Goal: Transaction & Acquisition: Purchase product/service

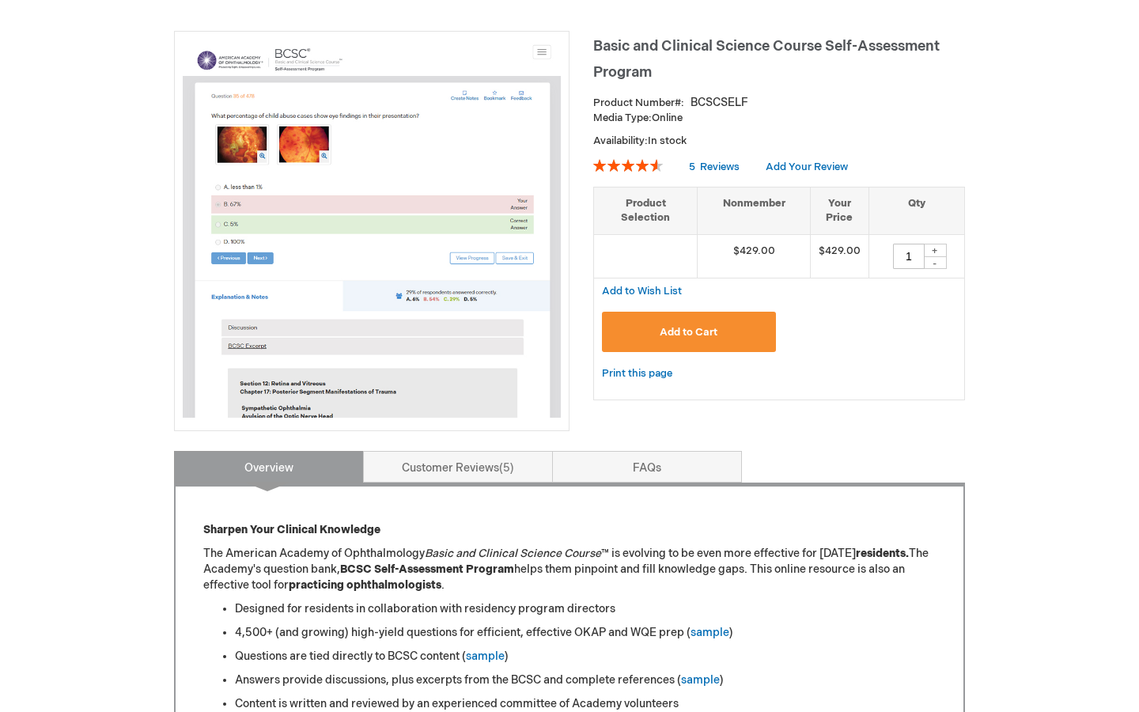
scroll to position [221, 0]
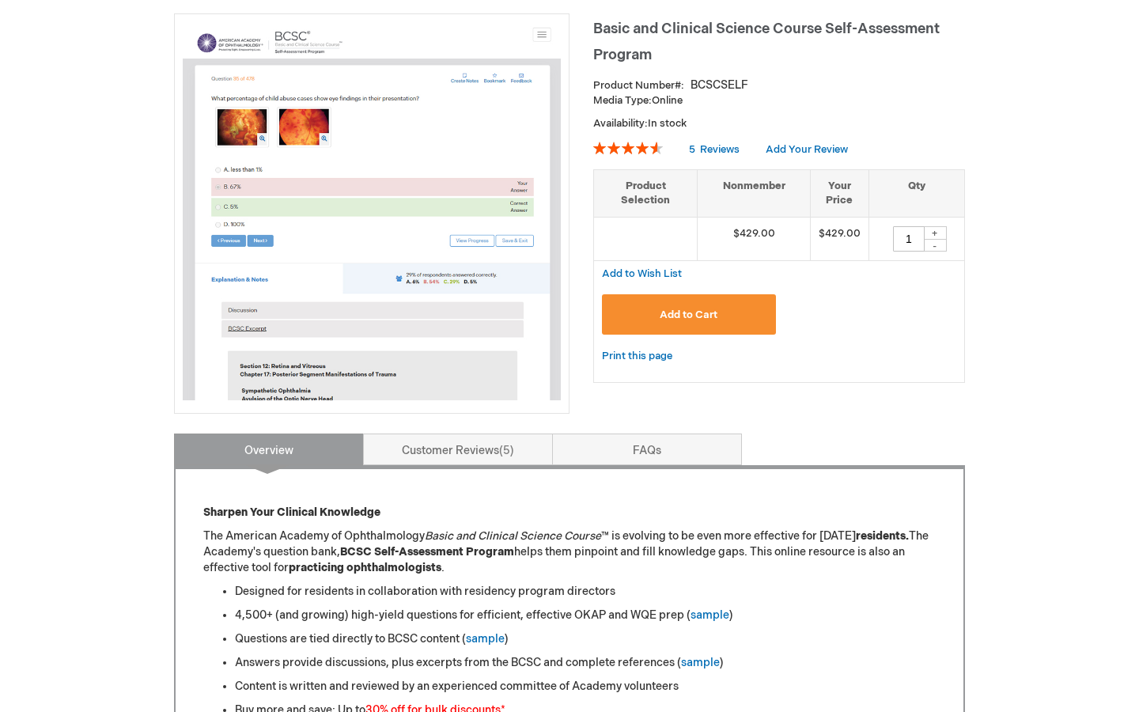
click at [746, 322] on button "Add to Cart" at bounding box center [689, 314] width 174 height 40
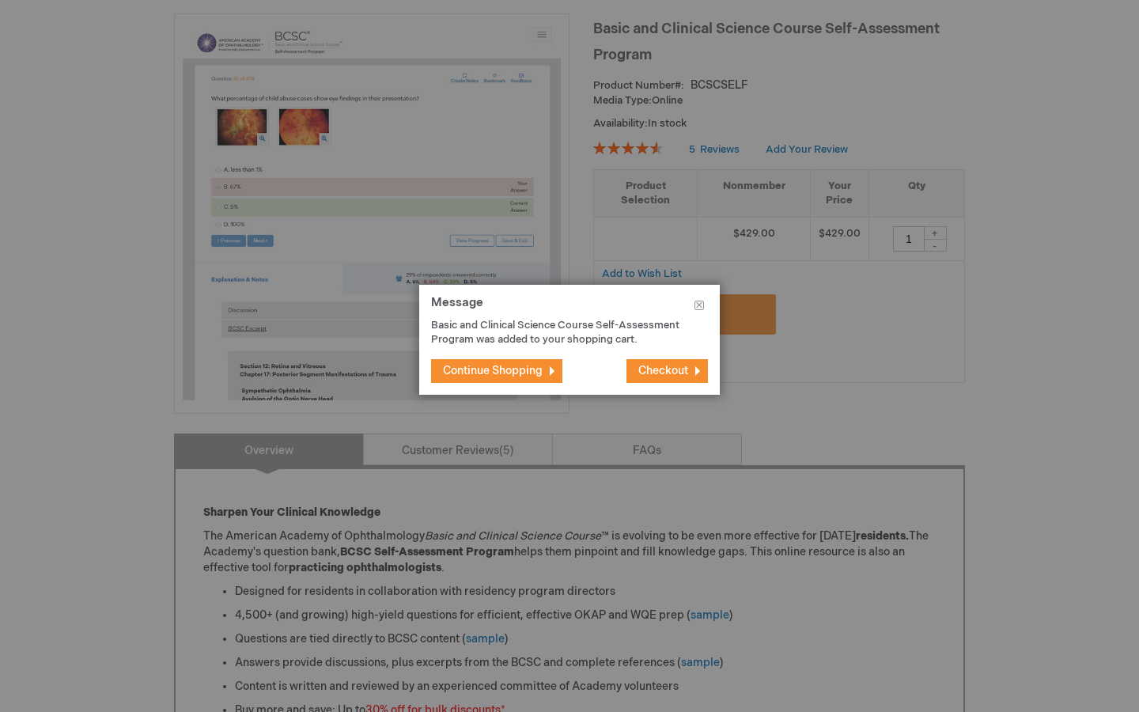
click at [673, 366] on span "Checkout" at bounding box center [664, 370] width 50 height 13
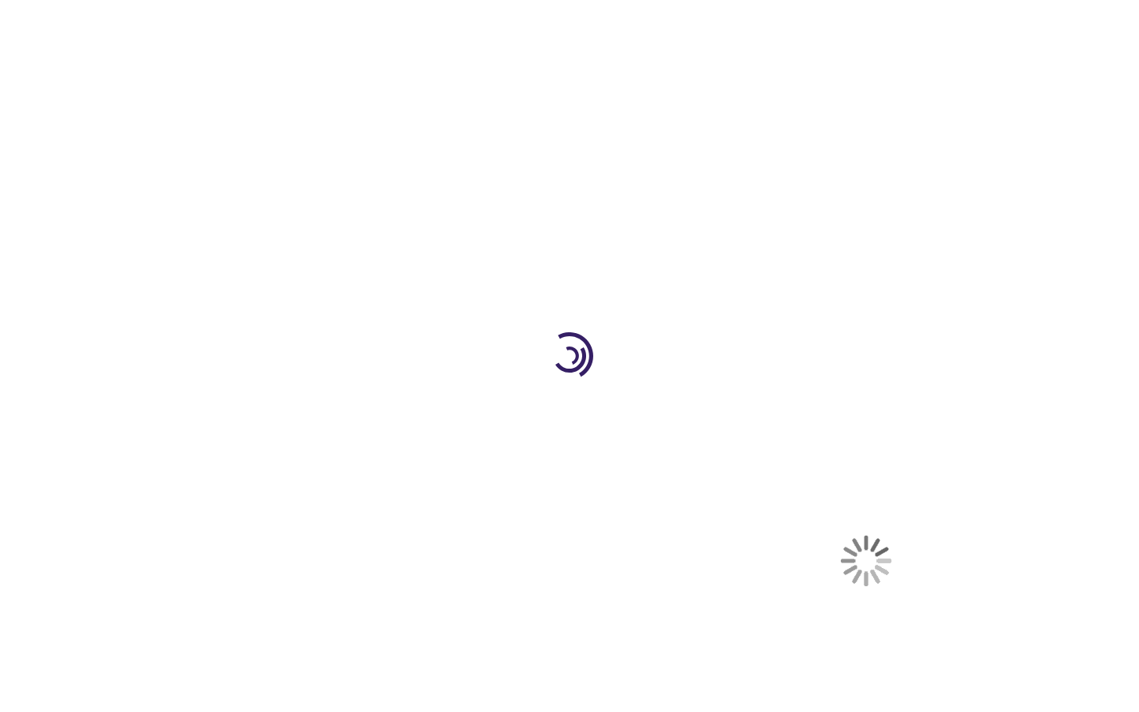
select select "CA"
select select "74"
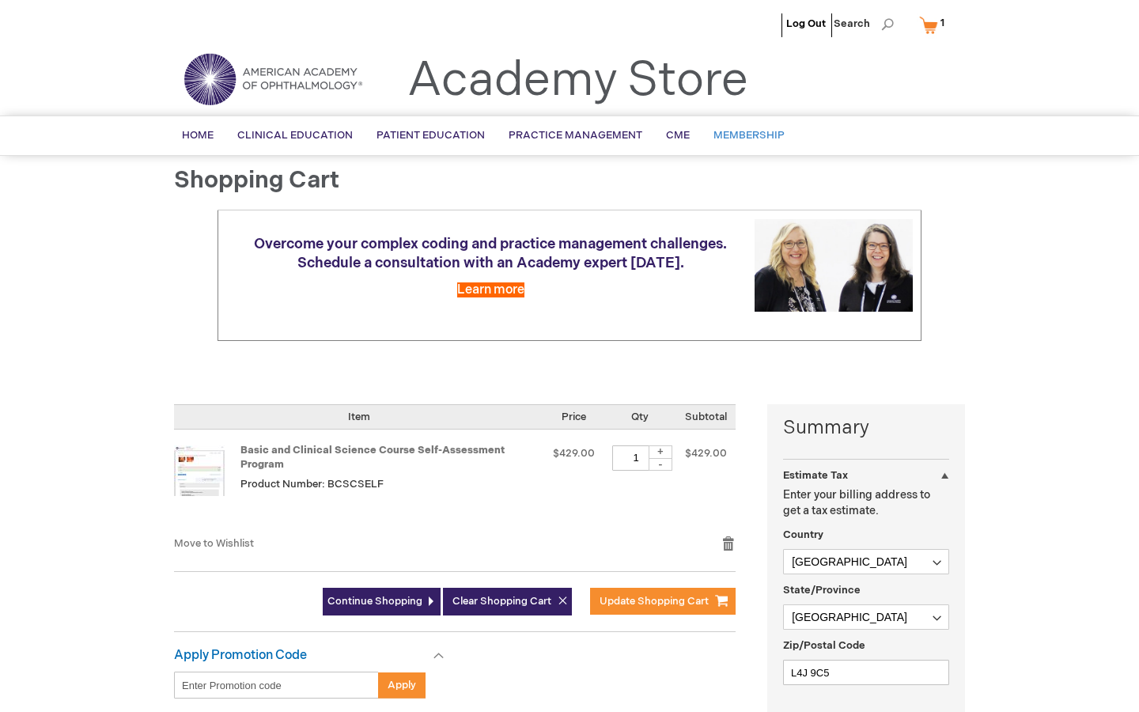
click at [757, 138] on span "Membership" at bounding box center [749, 135] width 71 height 13
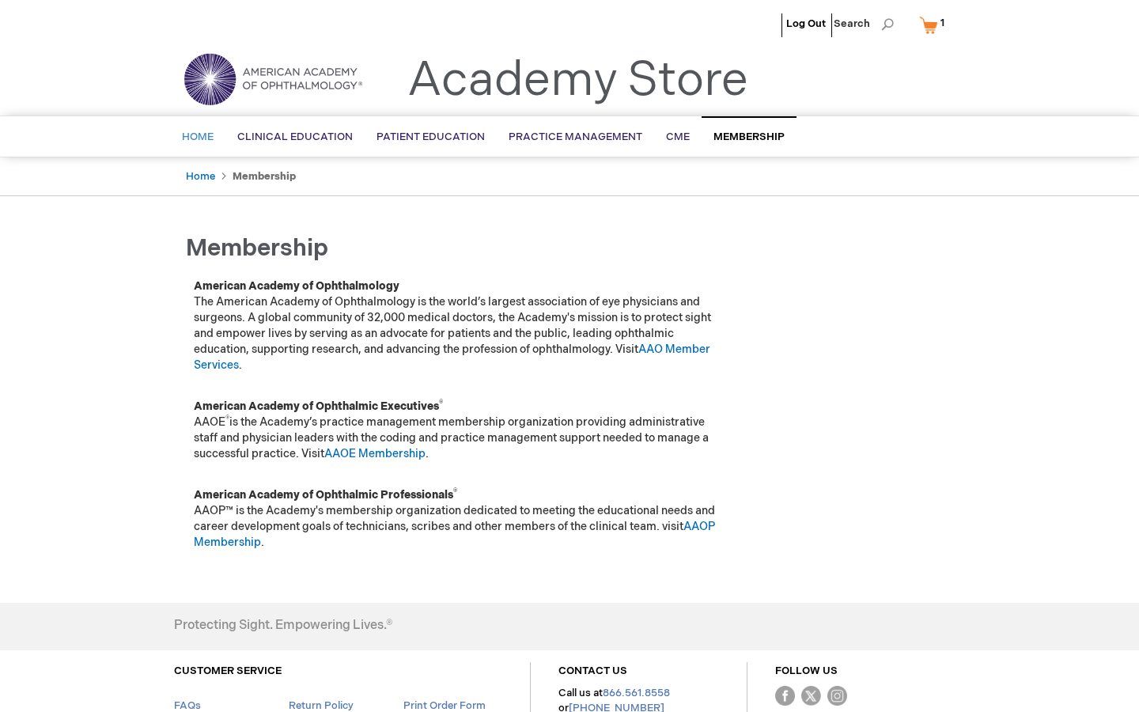
click at [188, 144] on link "Home" at bounding box center [197, 137] width 55 height 39
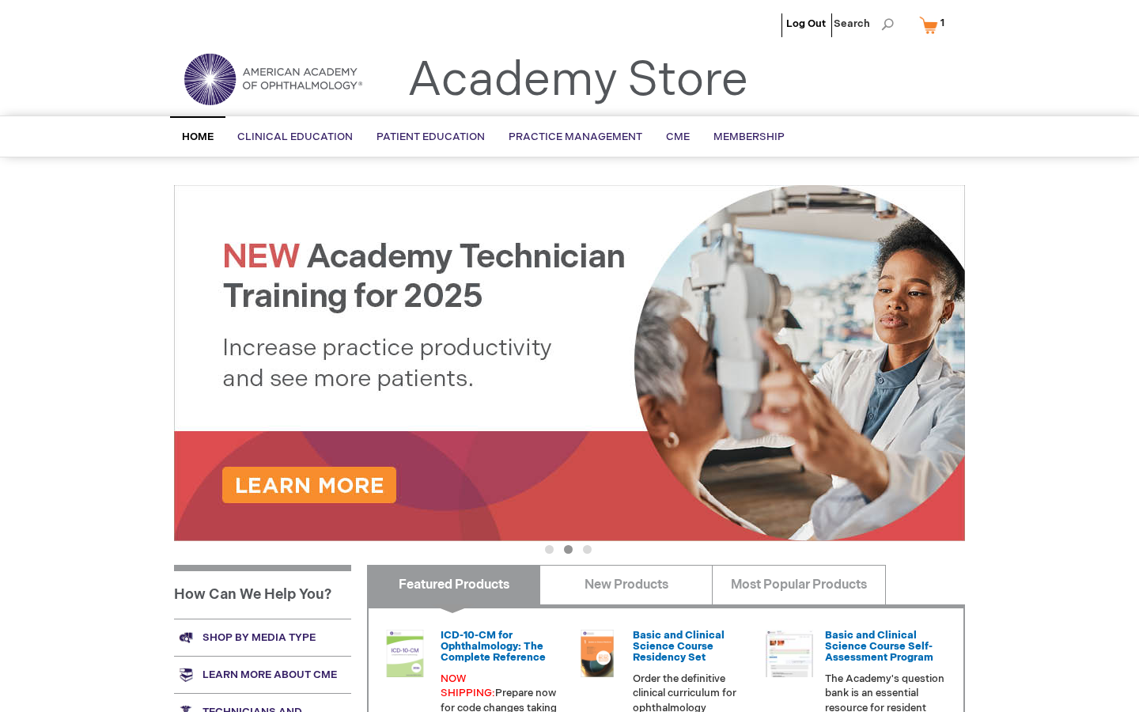
click at [931, 27] on link "My Cart 1 1 items" at bounding box center [935, 25] width 39 height 28
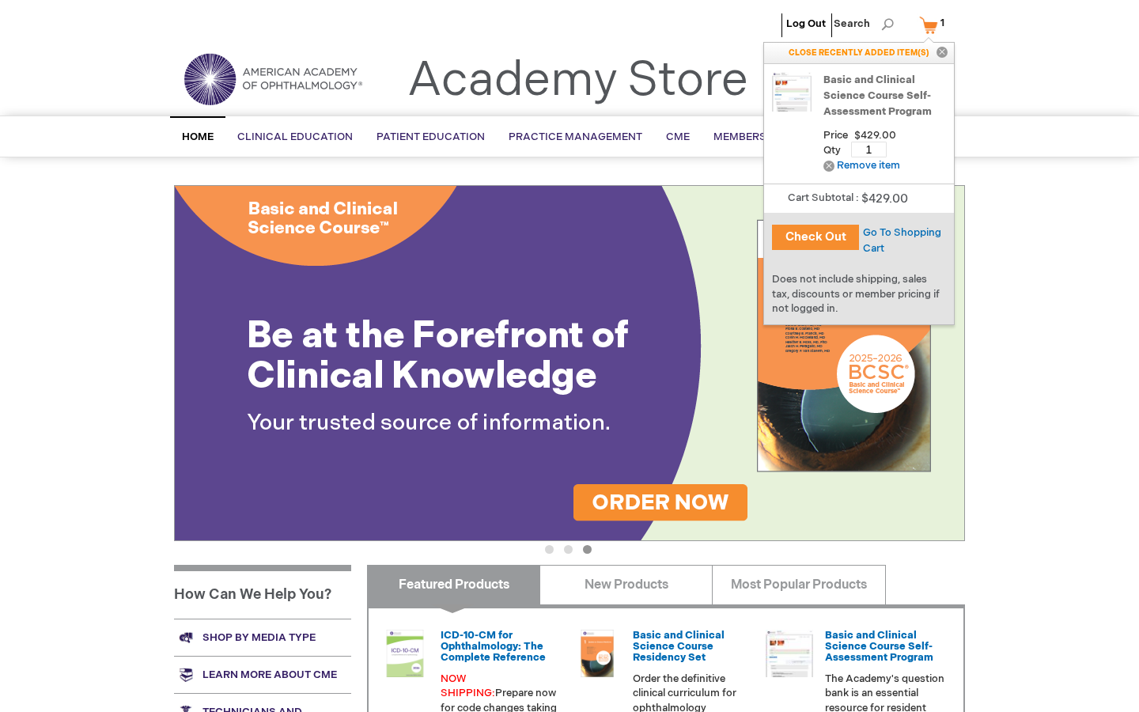
click at [828, 241] on button "Check Out" at bounding box center [815, 237] width 87 height 25
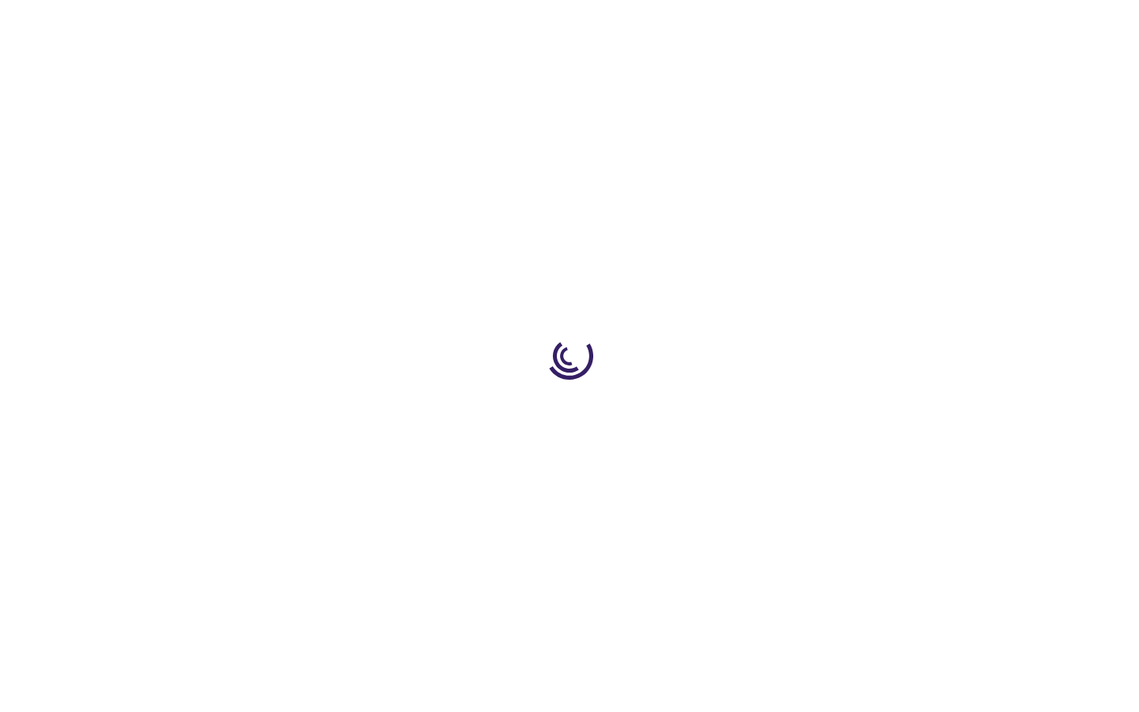
select select "CA"
select select "74"
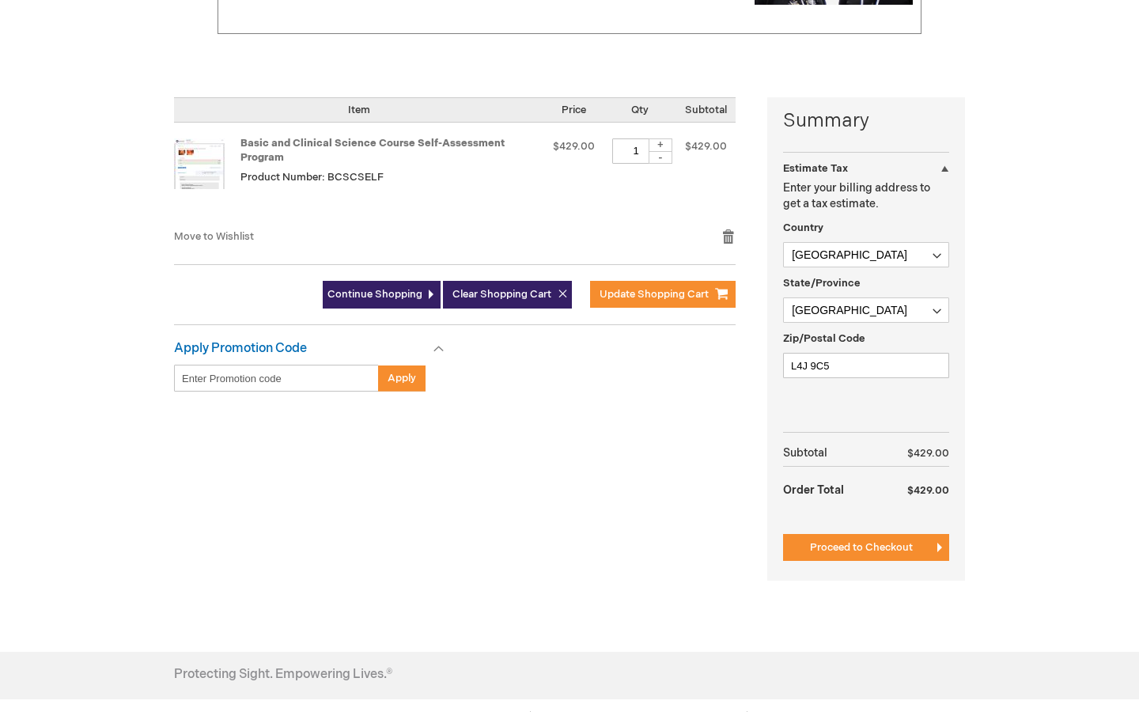
scroll to position [313, 0]
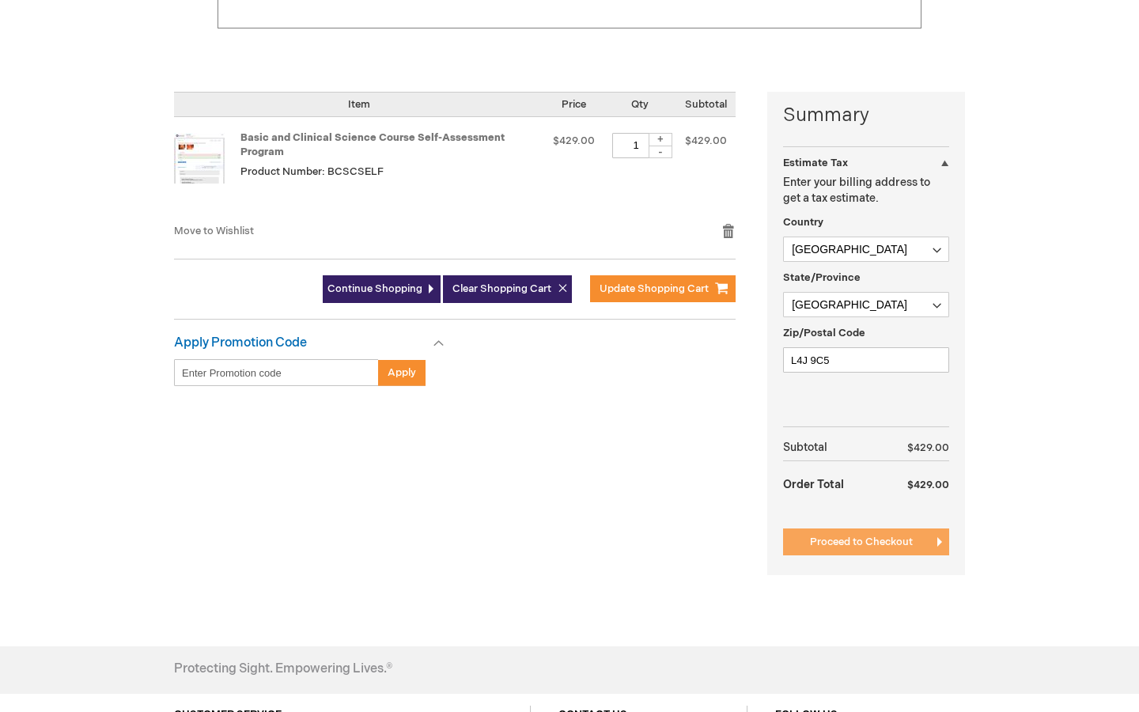
click at [837, 545] on span "Proceed to Checkout" at bounding box center [861, 542] width 103 height 13
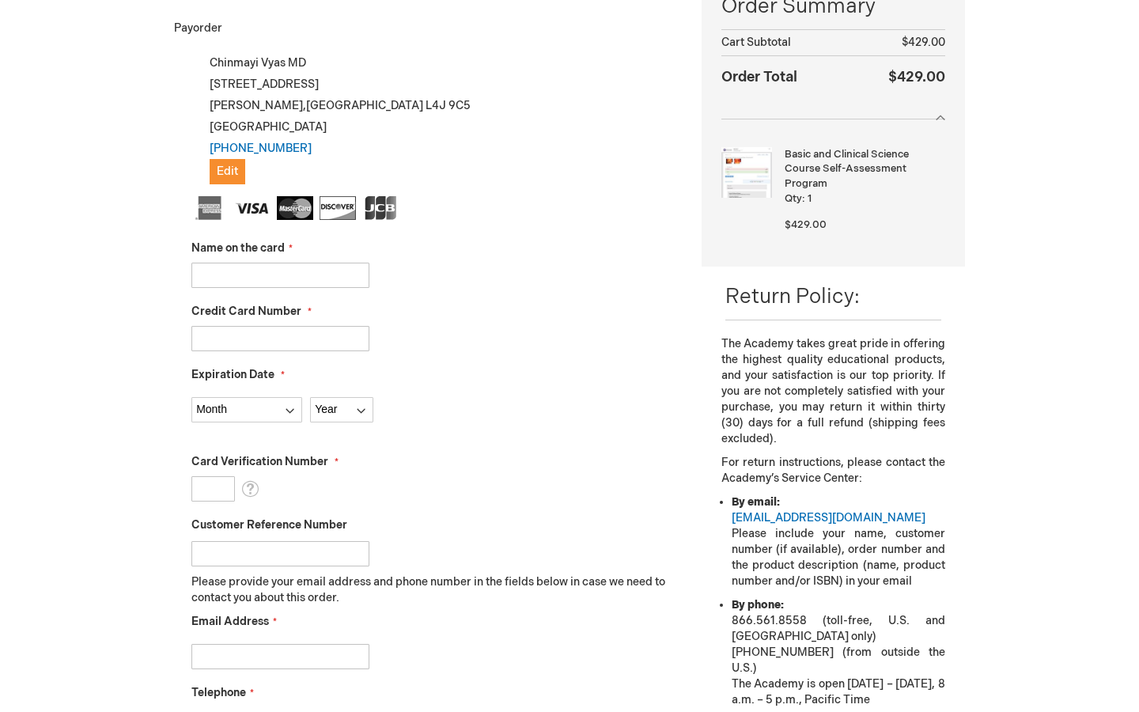
scroll to position [272, 0]
click at [277, 279] on input "Name on the card" at bounding box center [280, 276] width 178 height 25
type input "c"
type input "chinmayi Vyas"
click at [206, 334] on input "Credit Card Number" at bounding box center [280, 339] width 178 height 25
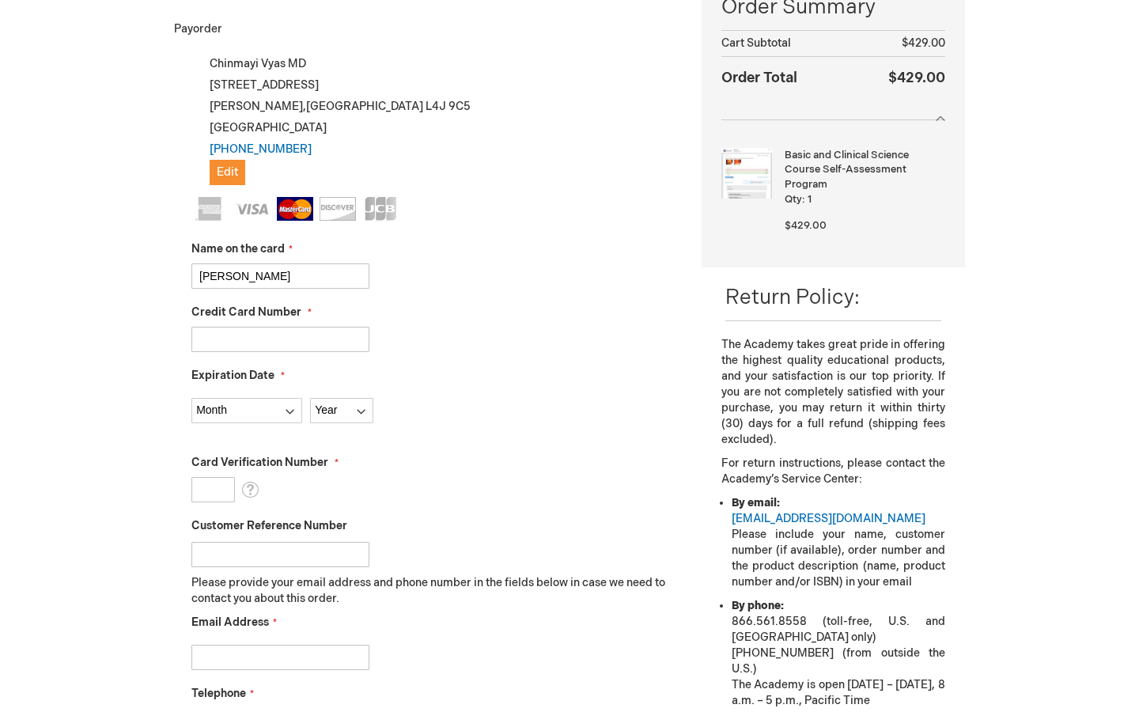
type input "5415901951639068"
click at [226, 405] on select "Month 01 - January 02 - February 03 - March 04 - April 05 - May 06 - June 07 - …" at bounding box center [246, 410] width 111 height 25
select select "2"
click at [191, 398] on select "Month 01 - January 02 - February 03 - March 04 - April 05 - May 06 - June 07 - …" at bounding box center [246, 410] width 111 height 25
click at [330, 422] on select "Year 2025 2026 2027 2028 2029 2030 2031 2032 2033 2034 2035" at bounding box center [341, 410] width 63 height 25
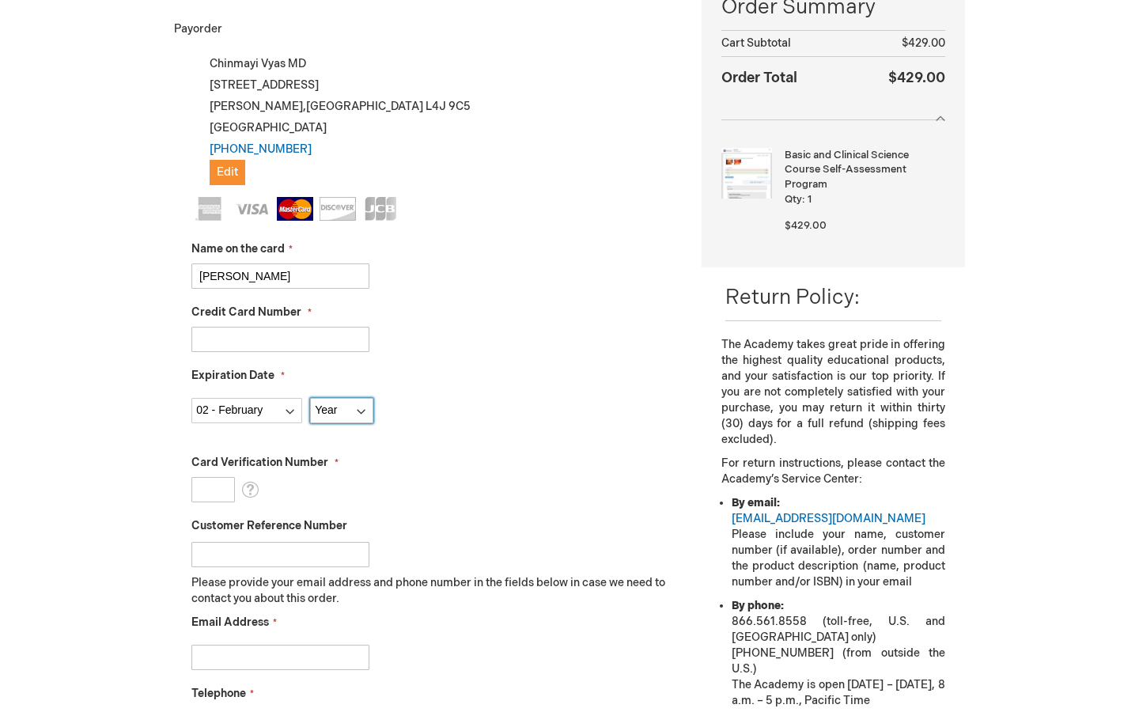
select select "2026"
click at [310, 398] on select "Year 2025 2026 2027 2028 2029 2030 2031 2032 2033 2034 2035" at bounding box center [341, 410] width 63 height 25
click at [214, 483] on input "Card Verification Number" at bounding box center [213, 489] width 44 height 25
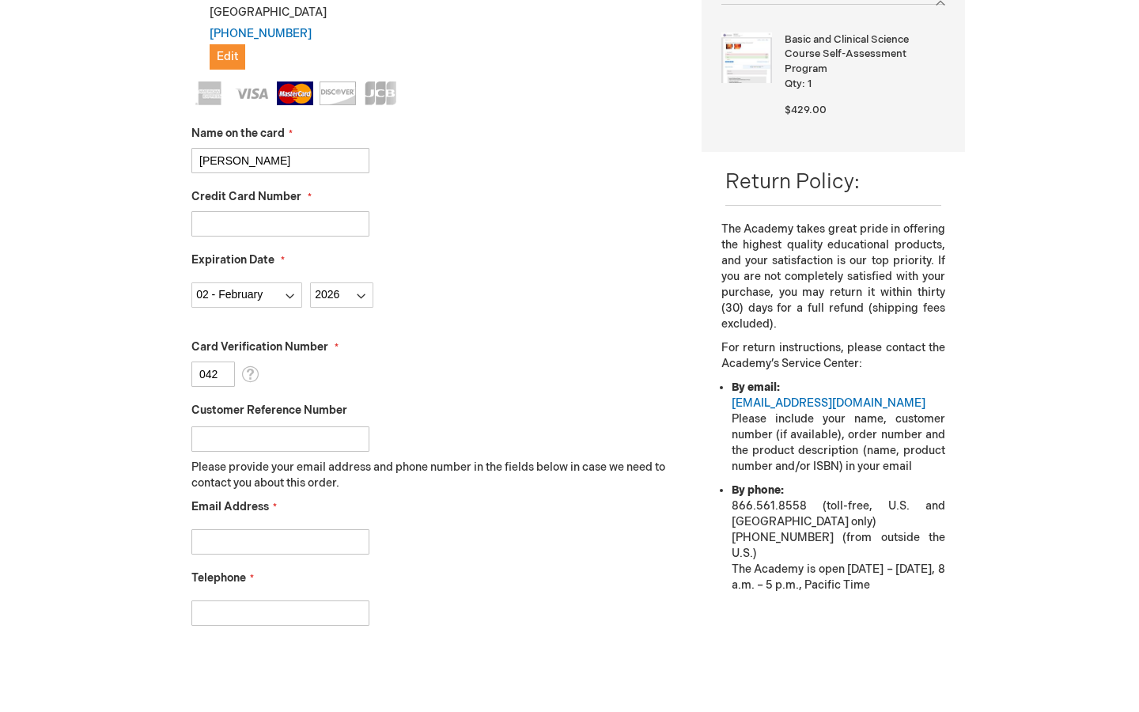
scroll to position [389, 0]
type input "042"
click at [265, 537] on input "Email Address" at bounding box center [280, 540] width 178 height 25
type input "chinmayivyas@gmail.com"
type input "6399993221"
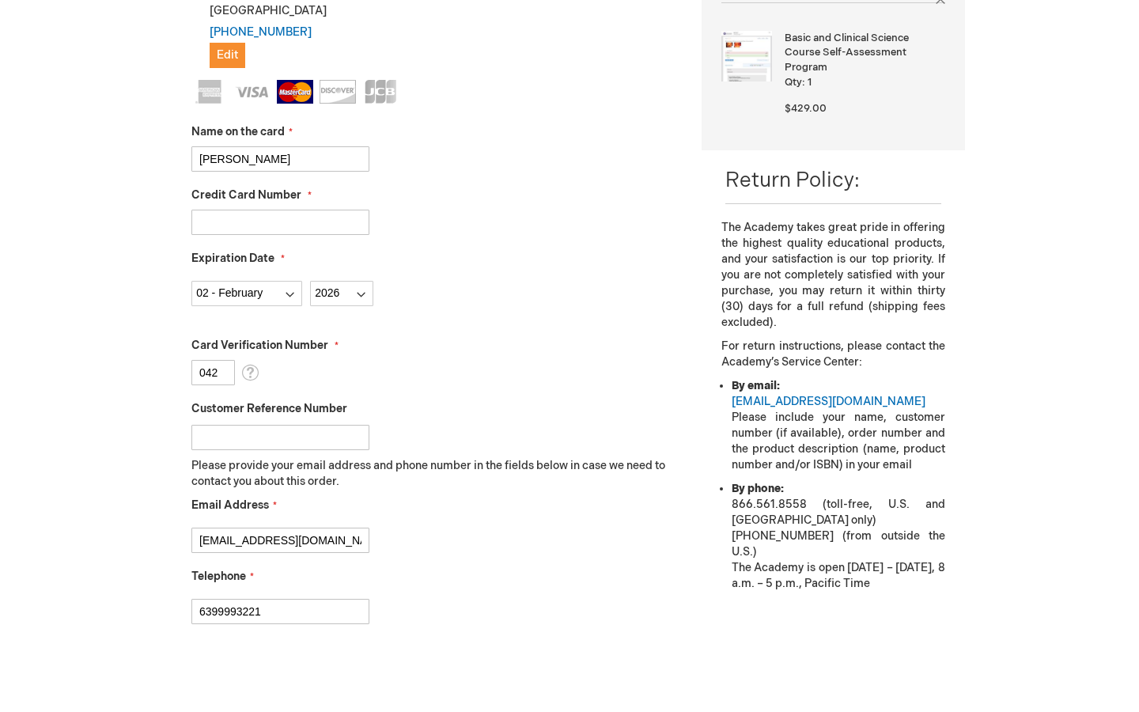
checkbox input "true"
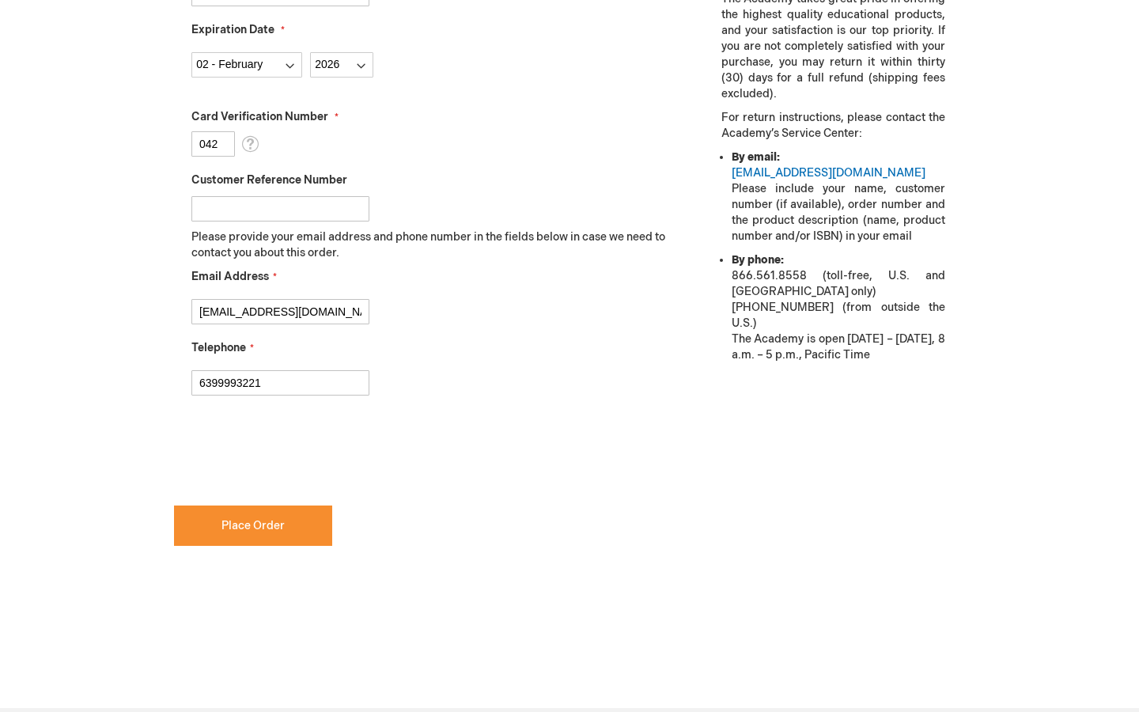
scroll to position [624, 0]
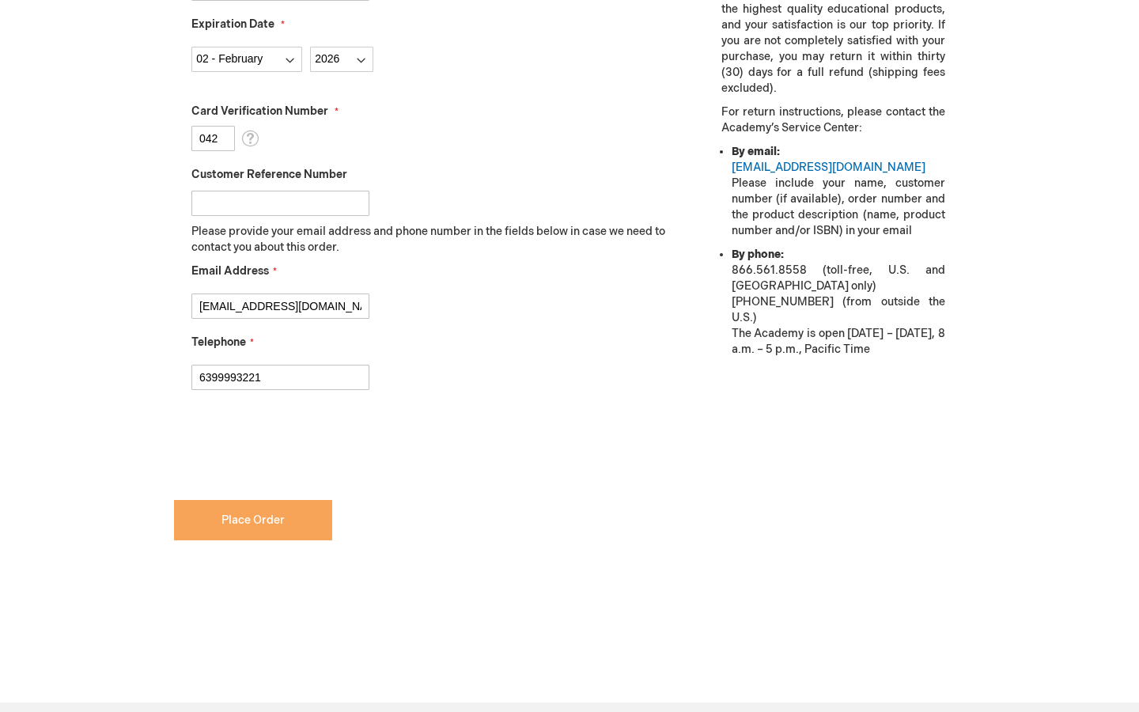
click at [257, 518] on span "Place Order" at bounding box center [253, 520] width 63 height 13
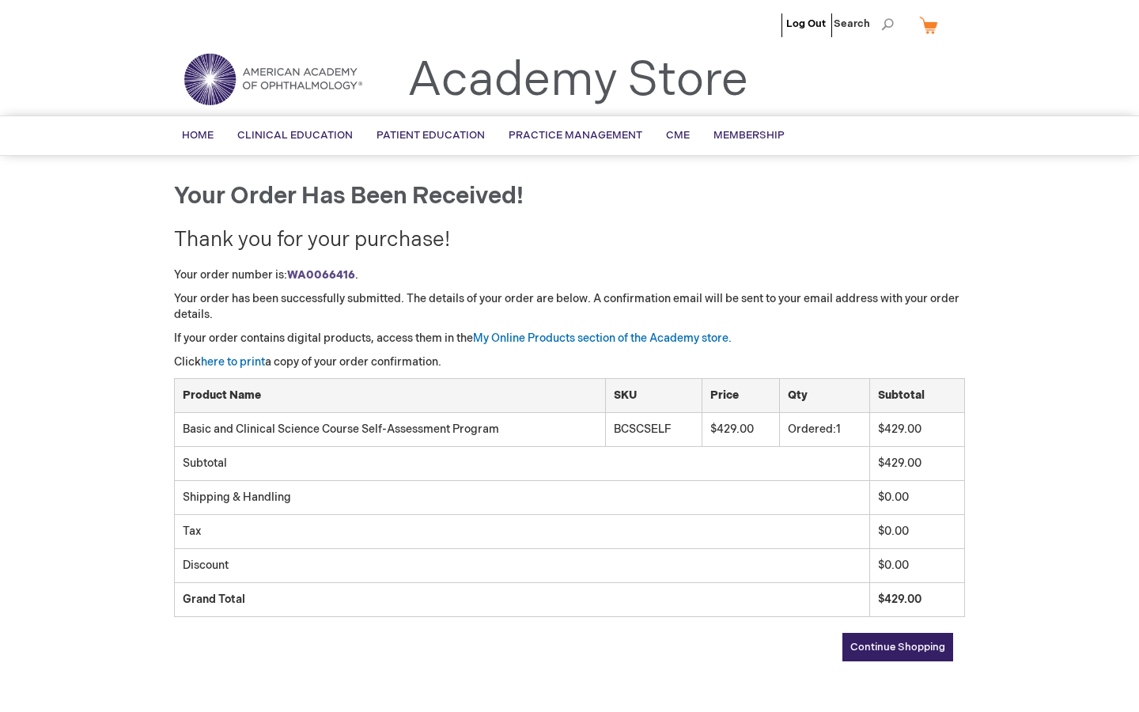
click at [864, 651] on span "Continue Shopping" at bounding box center [898, 647] width 95 height 13
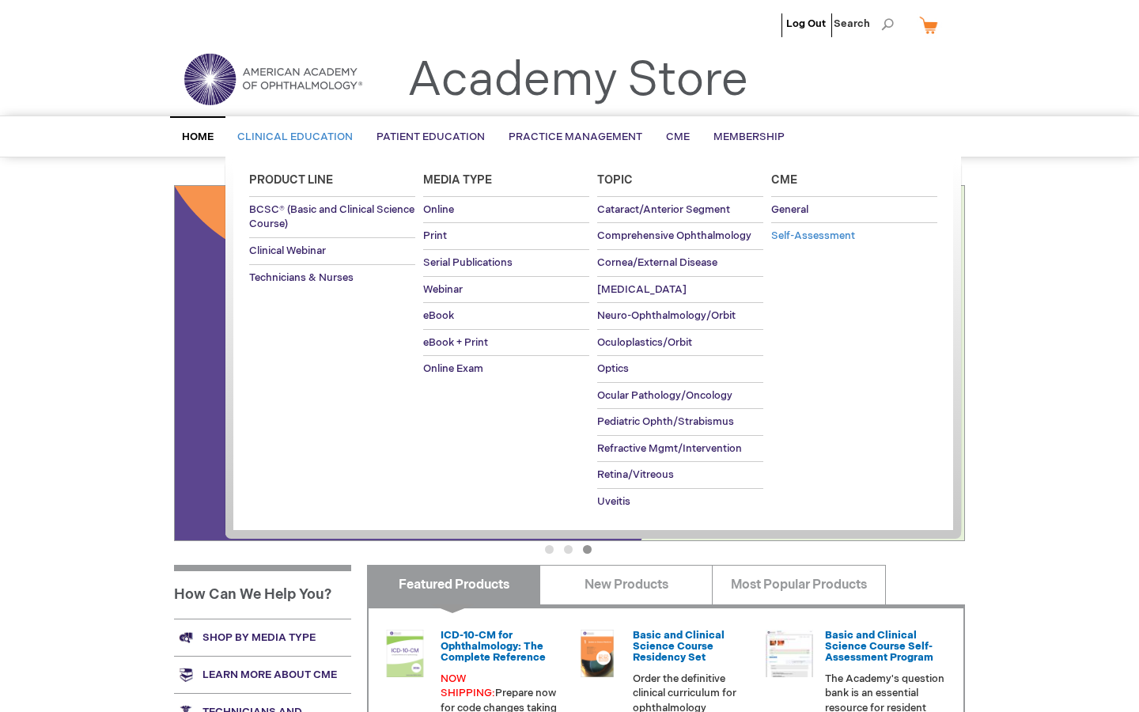
click at [825, 239] on span "Self-Assessment" at bounding box center [814, 235] width 84 height 13
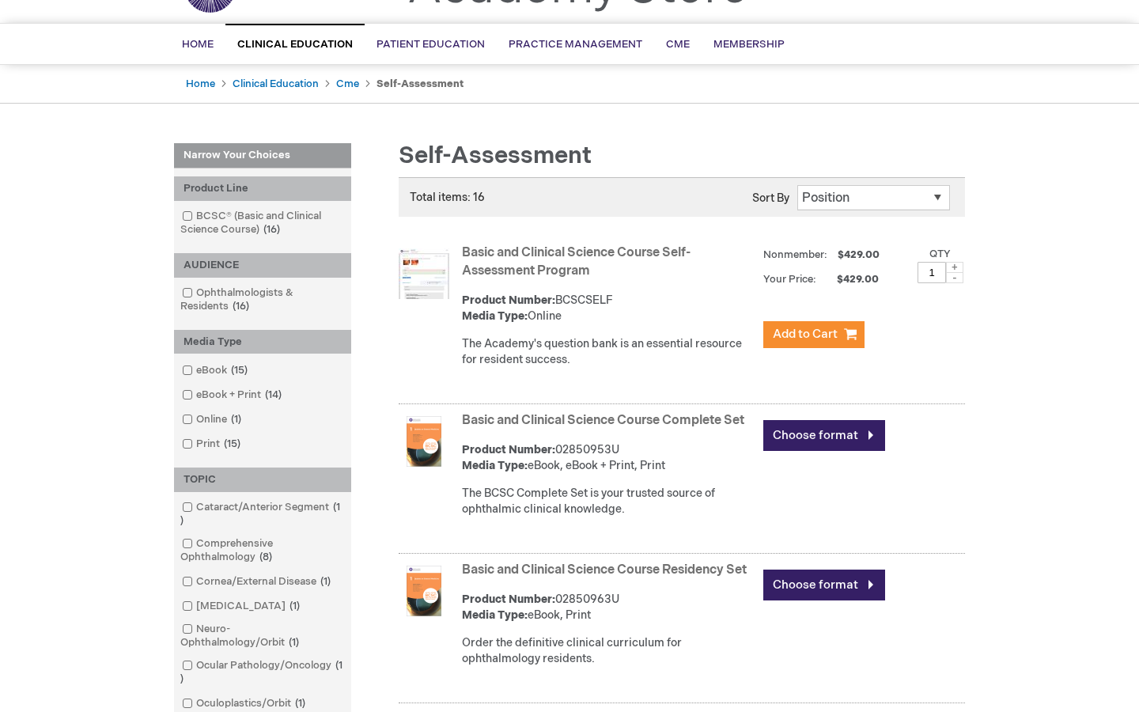
scroll to position [94, 0]
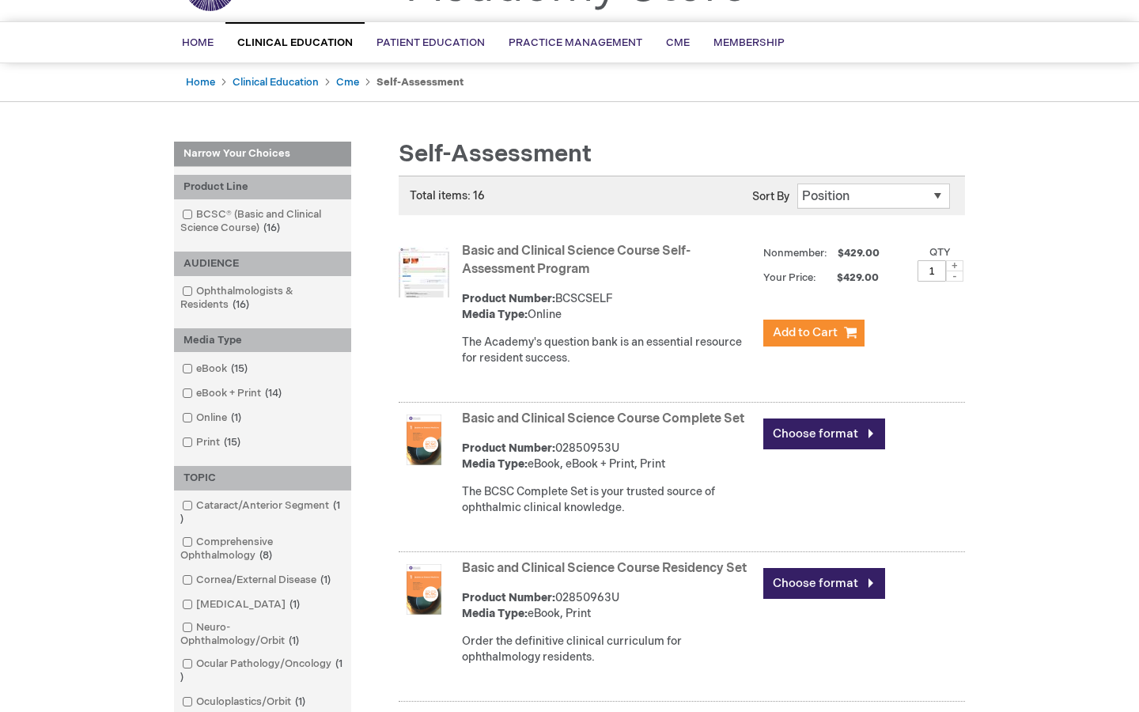
click at [423, 272] on img at bounding box center [424, 272] width 51 height 51
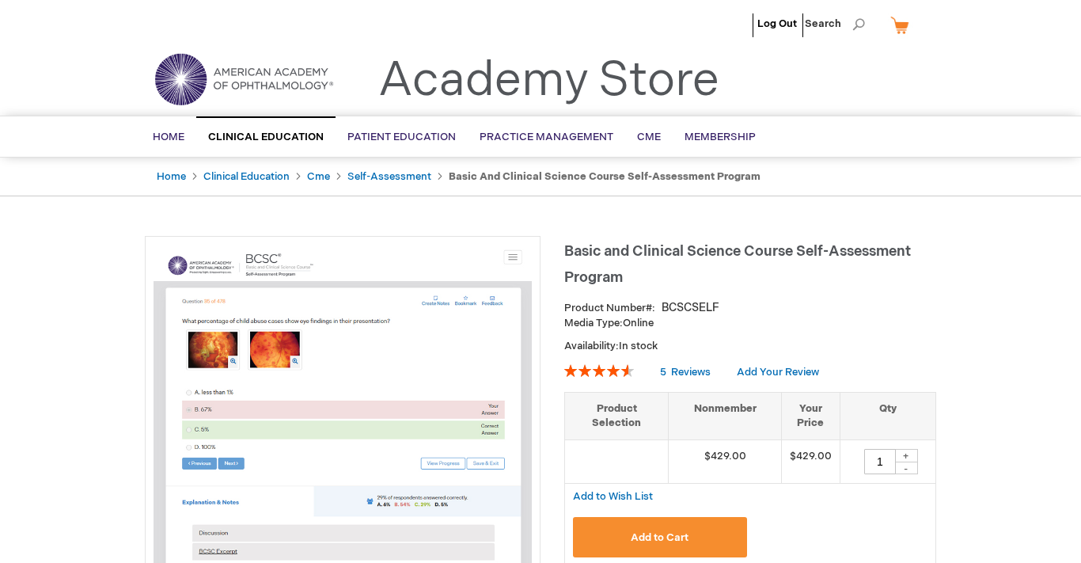
click at [904, 29] on link "My Cart" at bounding box center [906, 25] width 38 height 28
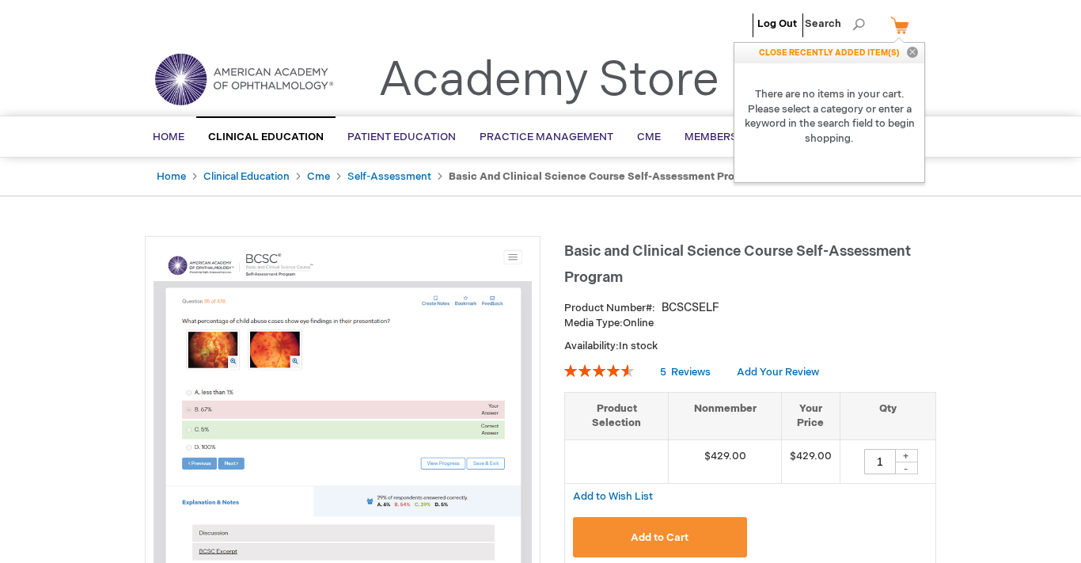
click at [883, 112] on strong "There are no items in your cart. Please select a category or enter a keyword in…" at bounding box center [829, 116] width 190 height 106
click at [838, 286] on h1 "Basic and Clinical Science Course Self-Assessment Program" at bounding box center [750, 262] width 372 height 52
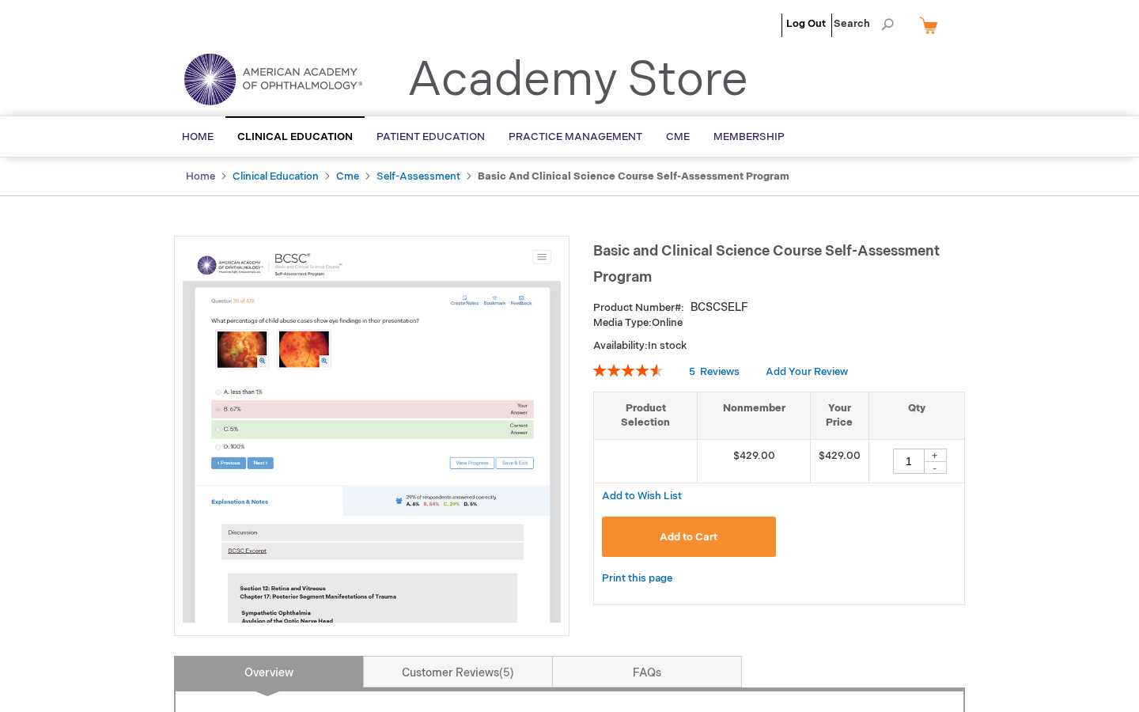
click at [204, 176] on link "Home" at bounding box center [200, 176] width 29 height 13
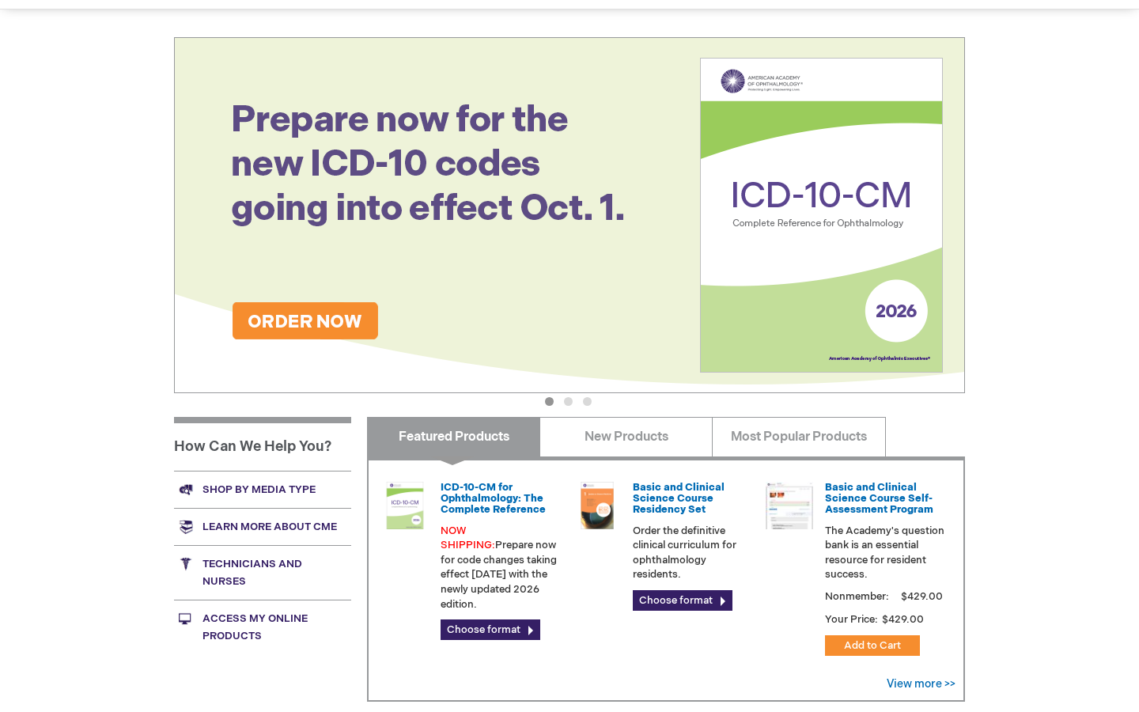
scroll to position [180, 0]
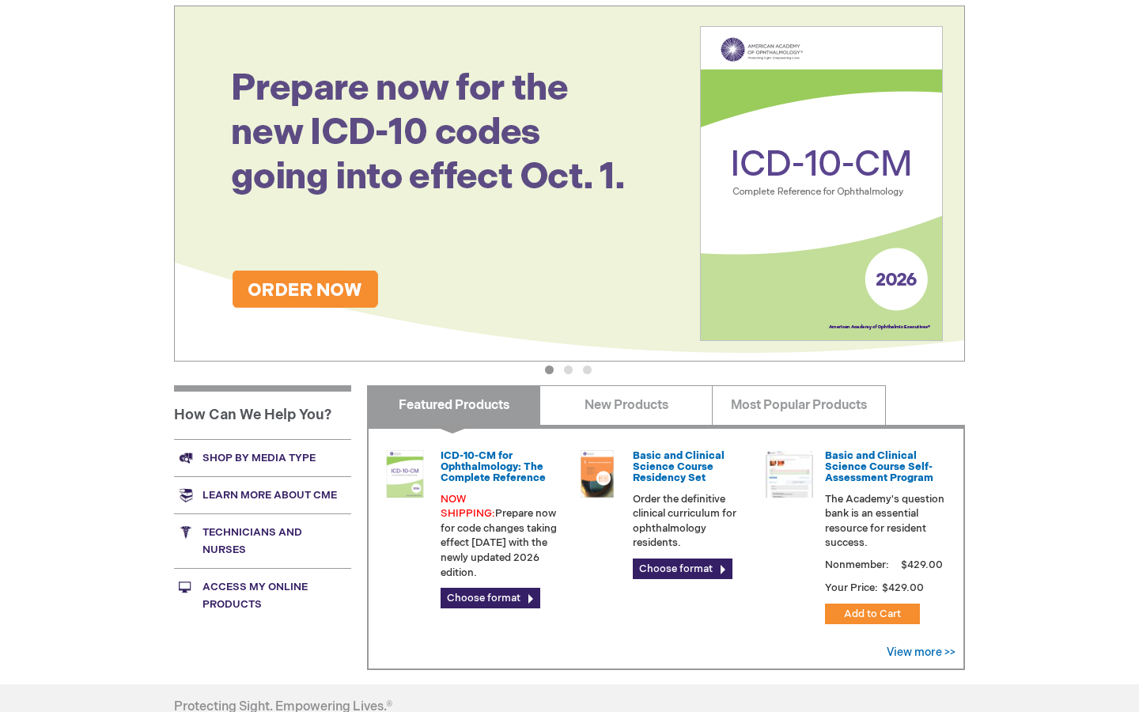
click at [290, 591] on link "Access My Online Products" at bounding box center [262, 595] width 177 height 55
click at [663, 406] on link "New Products" at bounding box center [626, 405] width 173 height 40
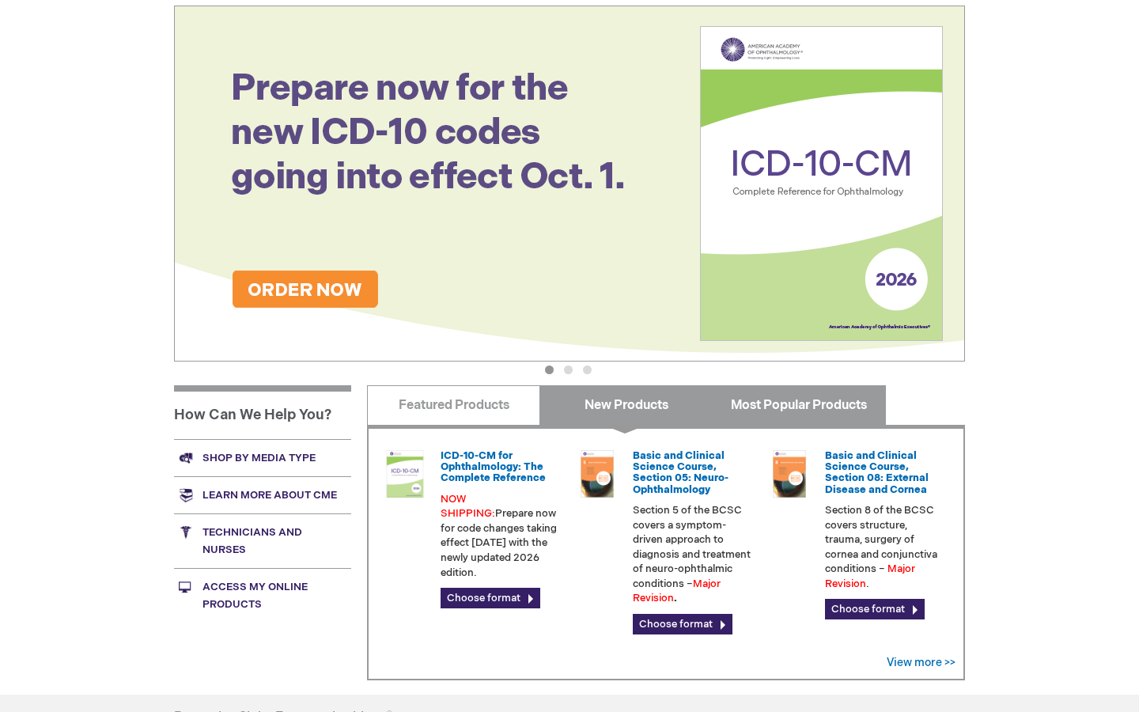
click at [772, 397] on link "Most Popular Products" at bounding box center [798, 405] width 173 height 40
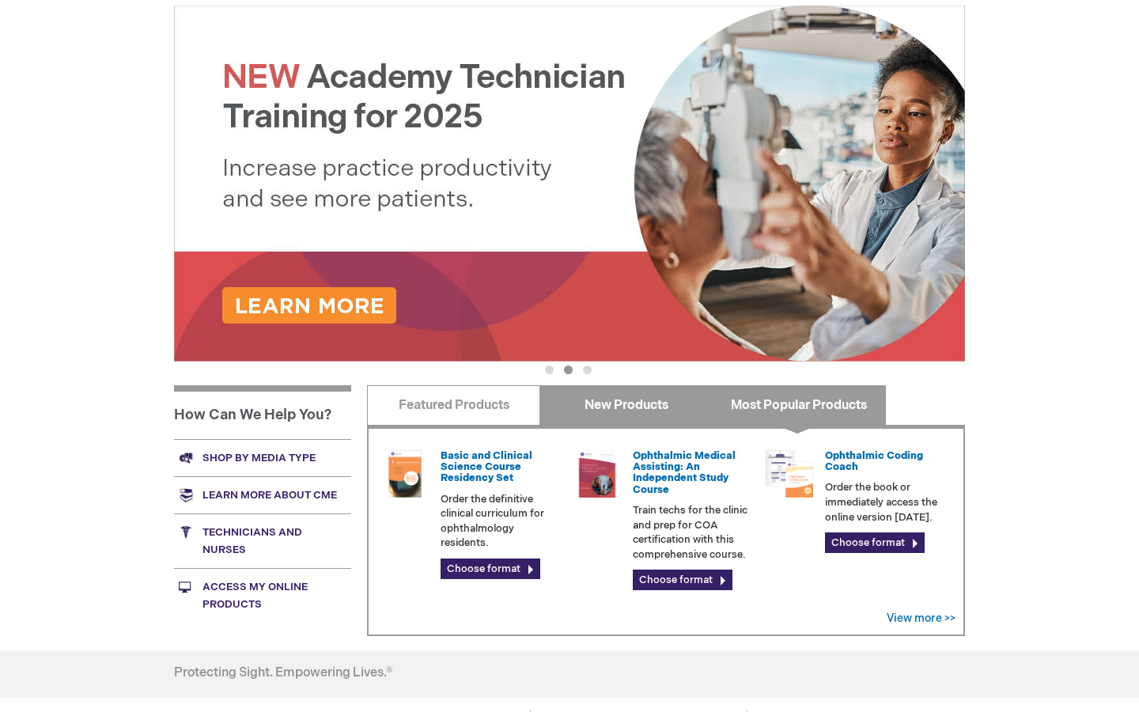
click at [615, 399] on link "New Products" at bounding box center [626, 405] width 173 height 40
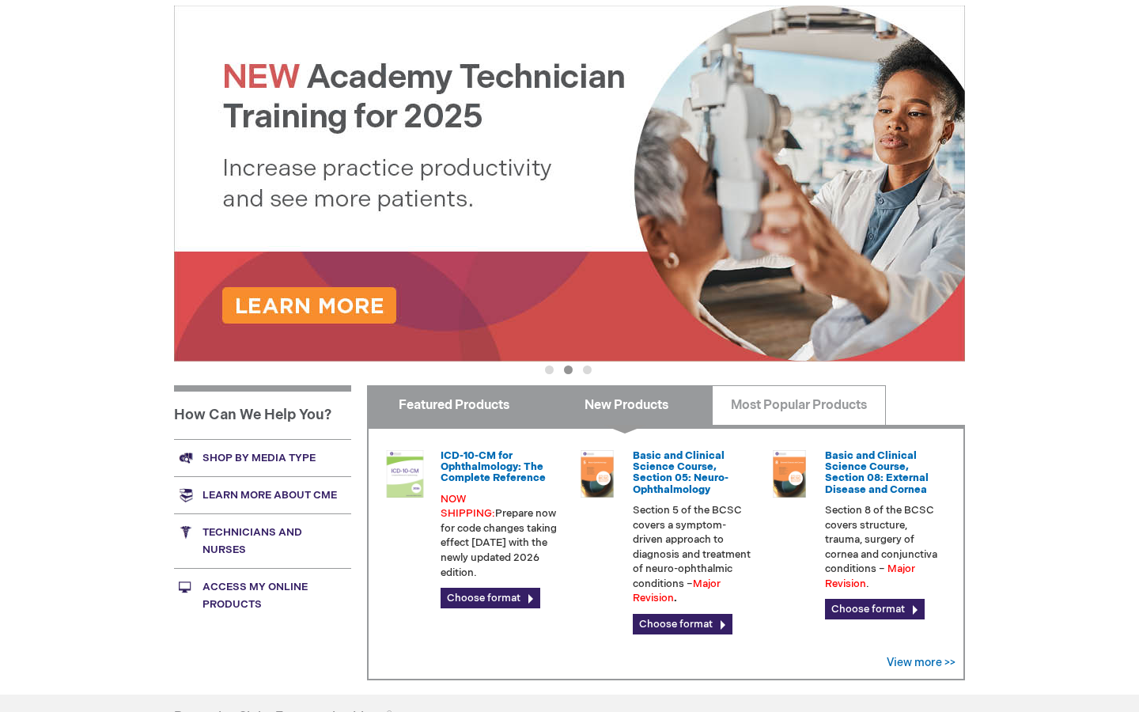
click at [462, 411] on link "Featured Products" at bounding box center [453, 405] width 173 height 40
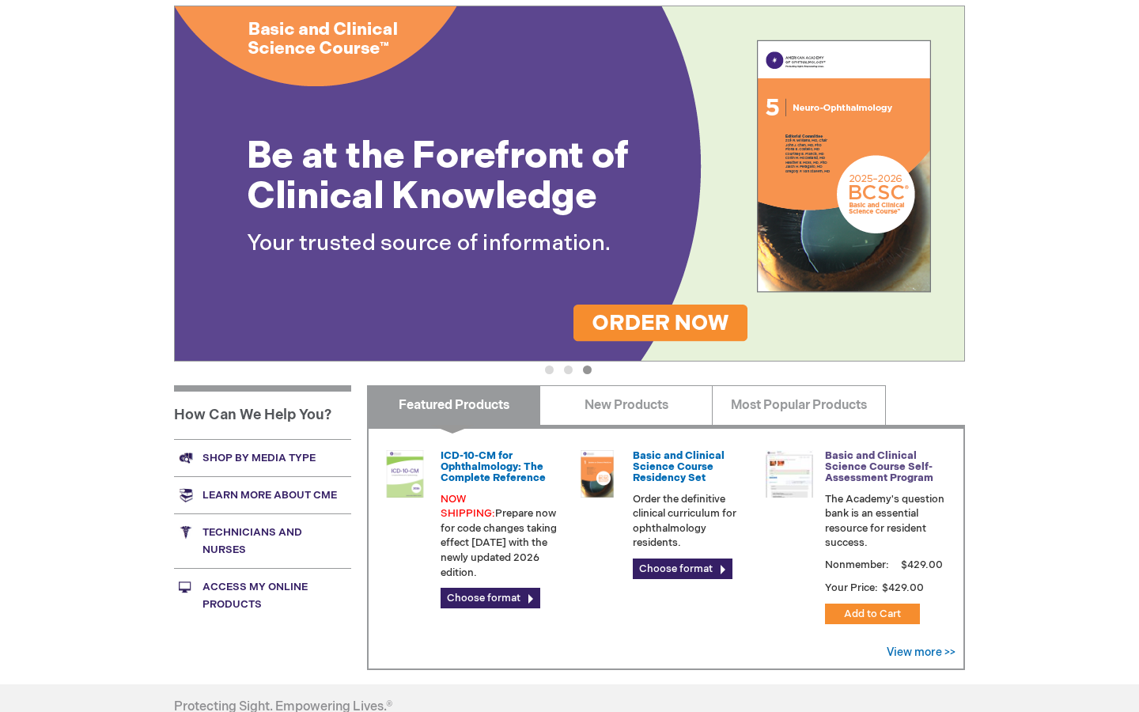
click at [866, 462] on link "Basic and Clinical Science Course Self-Assessment Program" at bounding box center [879, 467] width 108 height 36
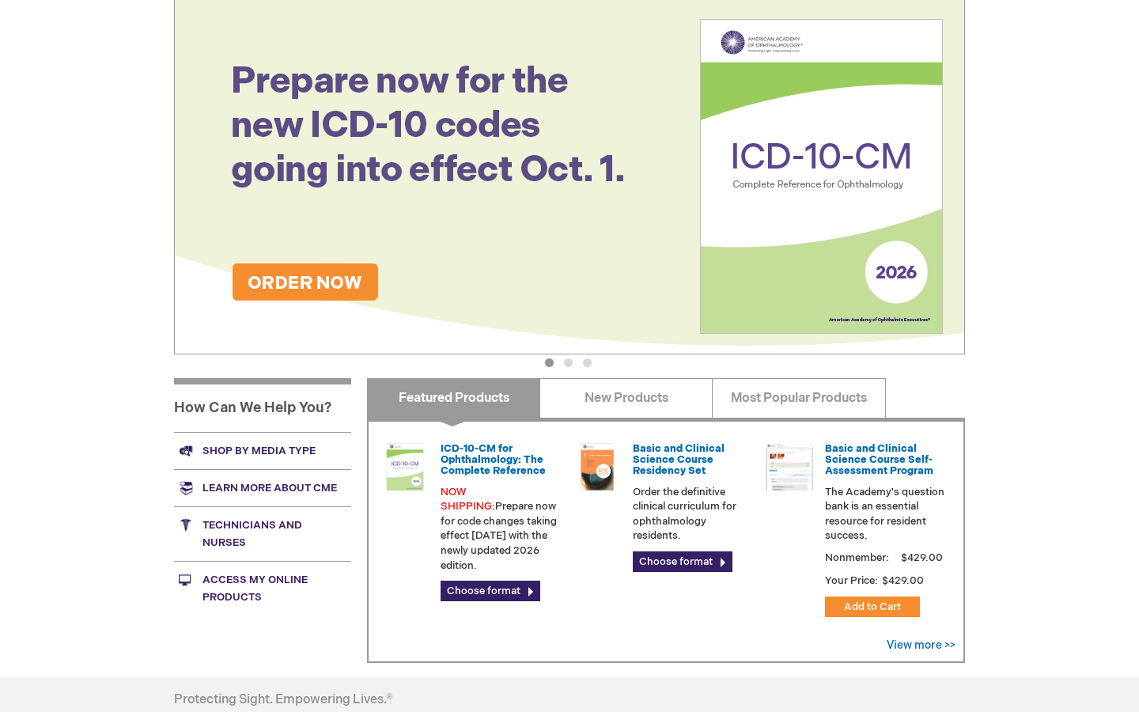
scroll to position [188, 0]
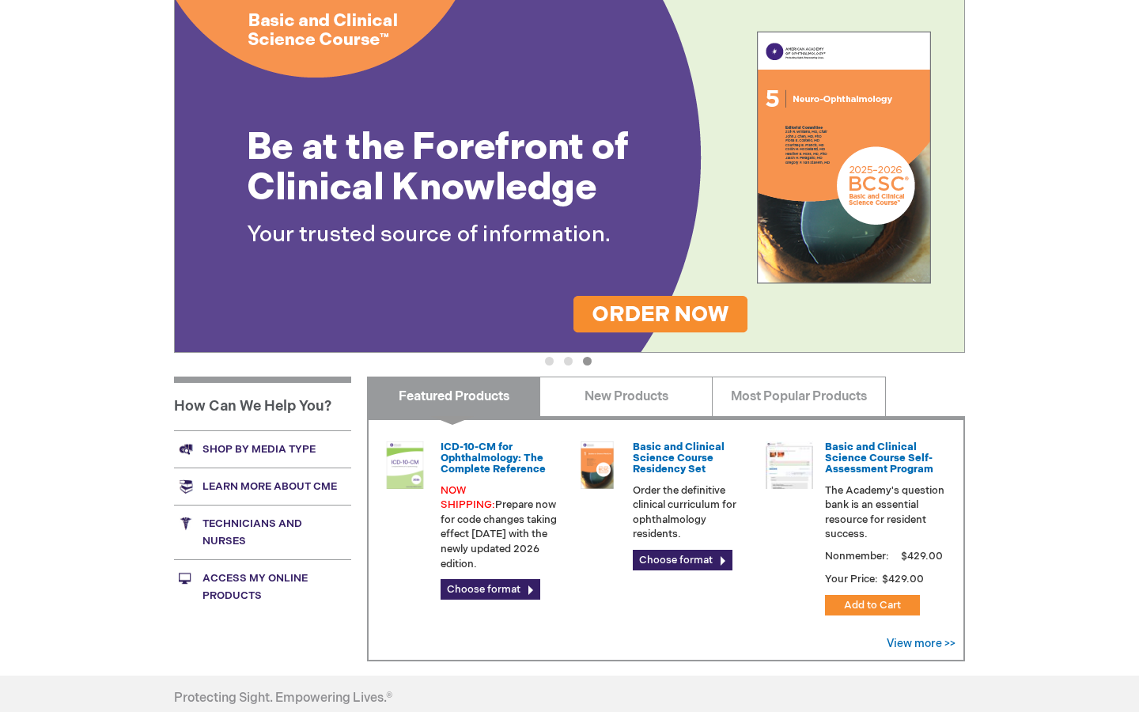
click at [232, 580] on link "Access My Online Products" at bounding box center [262, 586] width 177 height 55
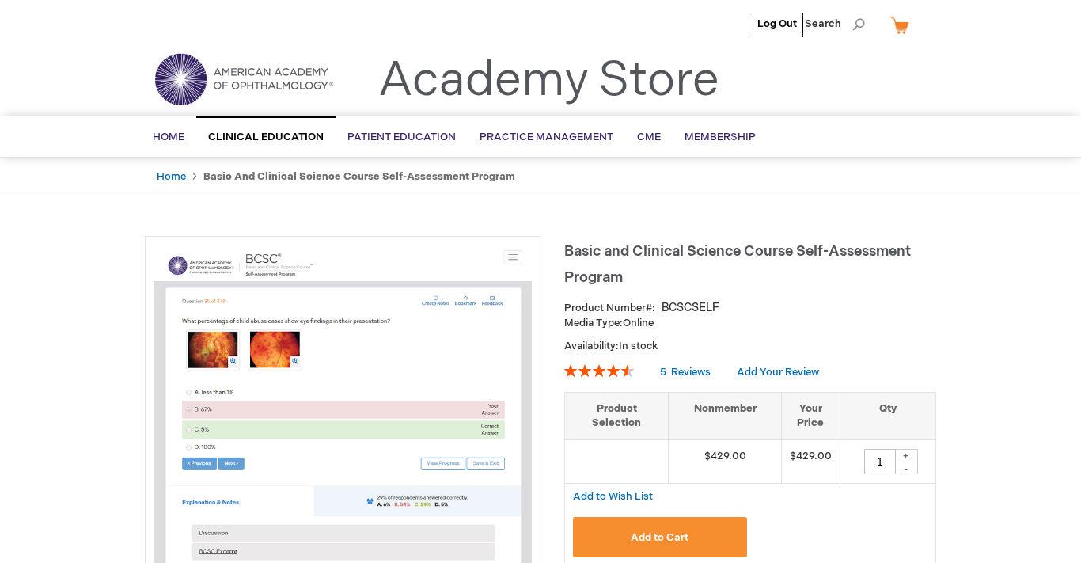
click at [275, 73] on img at bounding box center [244, 79] width 190 height 57
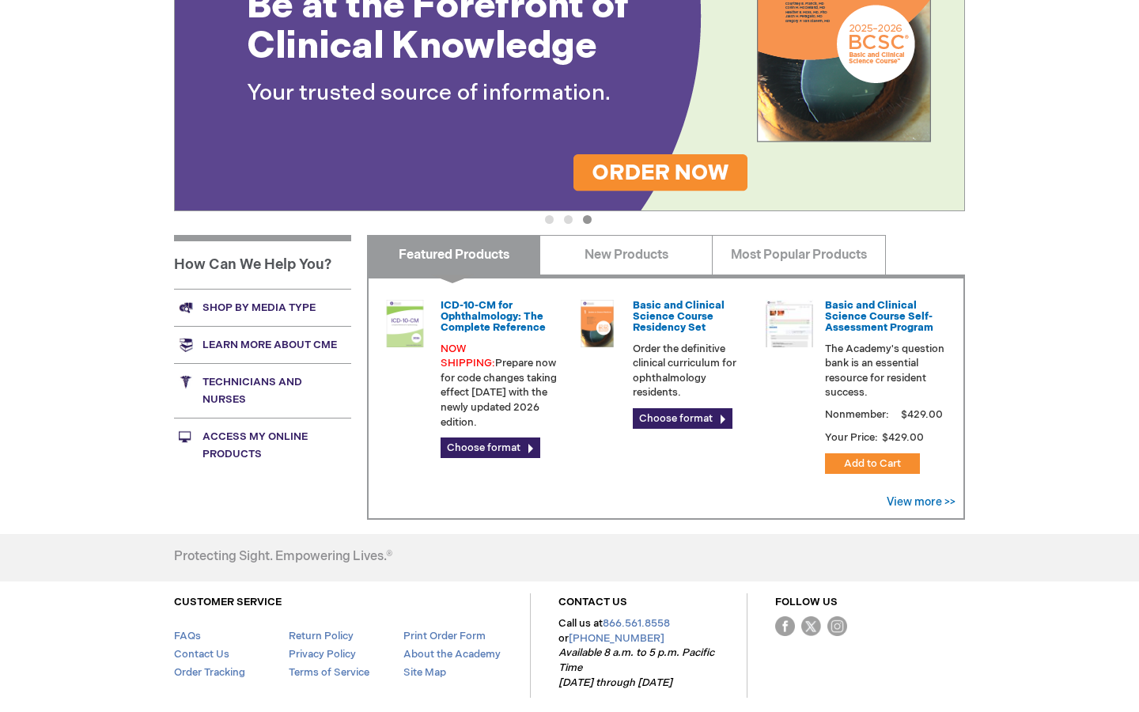
scroll to position [326, 0]
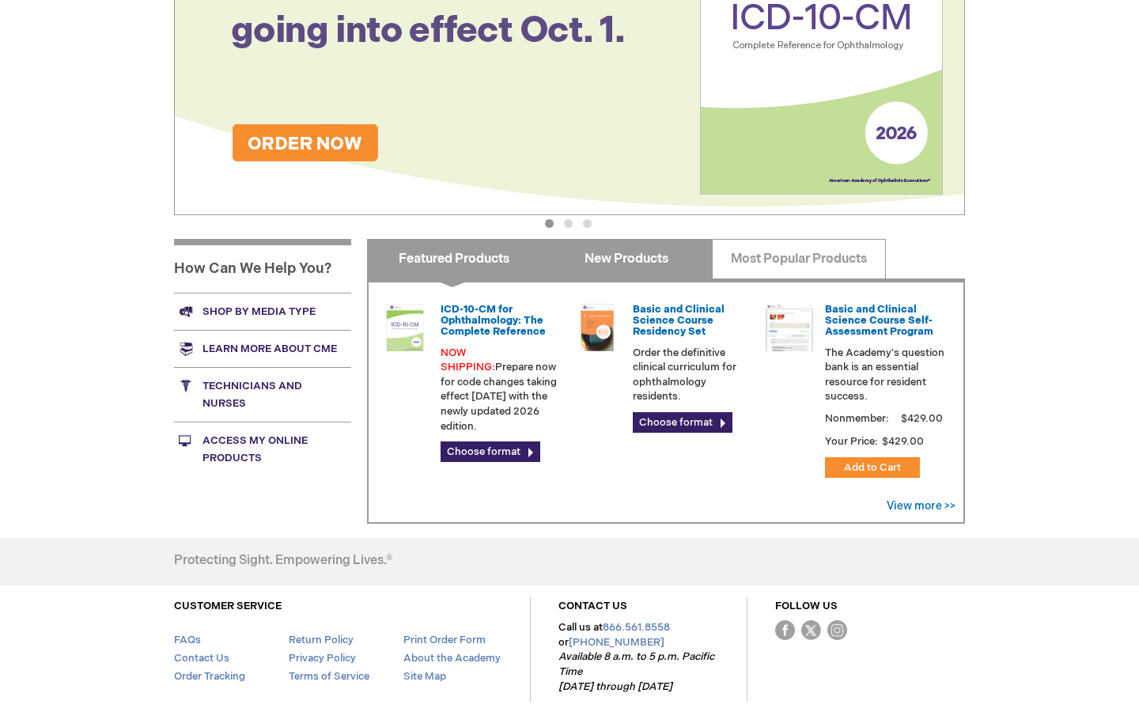
click at [614, 259] on link "New Products" at bounding box center [626, 259] width 173 height 40
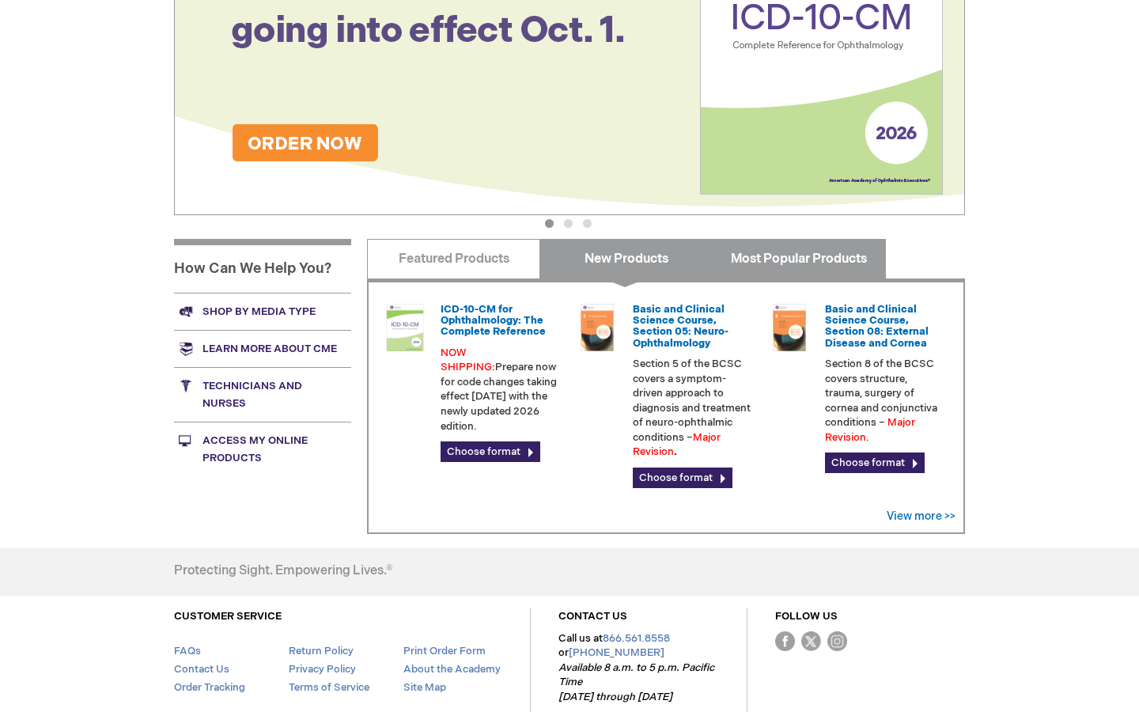
click at [754, 243] on link "Most Popular Products" at bounding box center [798, 259] width 173 height 40
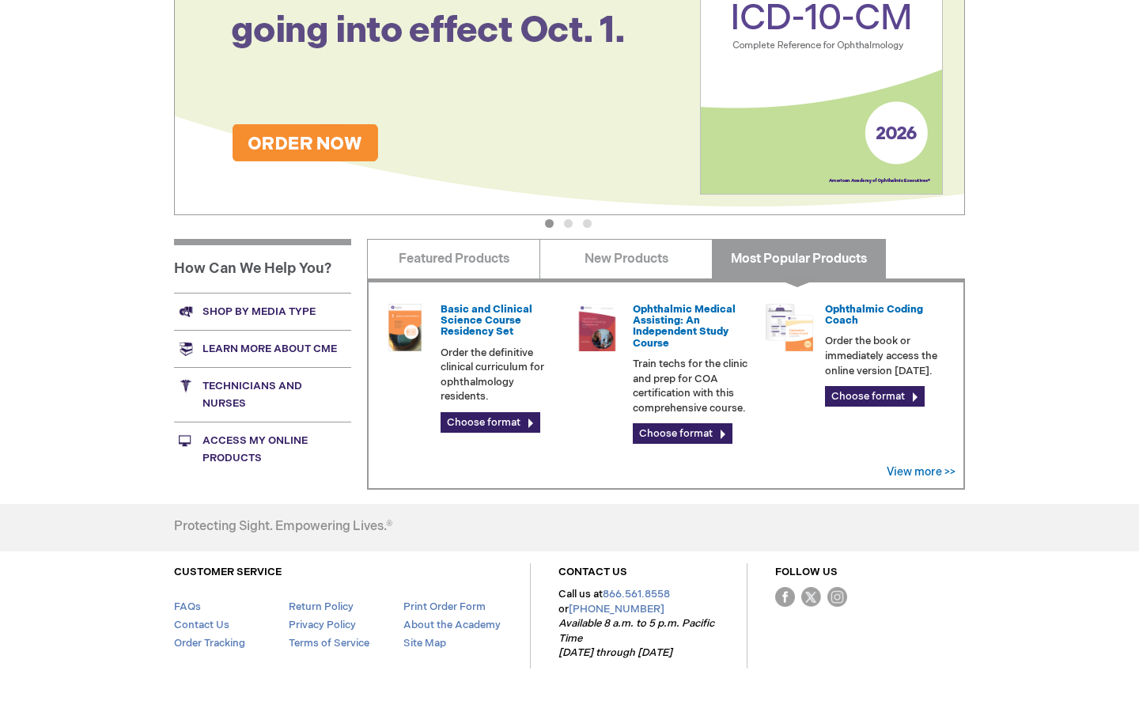
click at [235, 444] on link "Access My Online Products" at bounding box center [262, 449] width 177 height 55
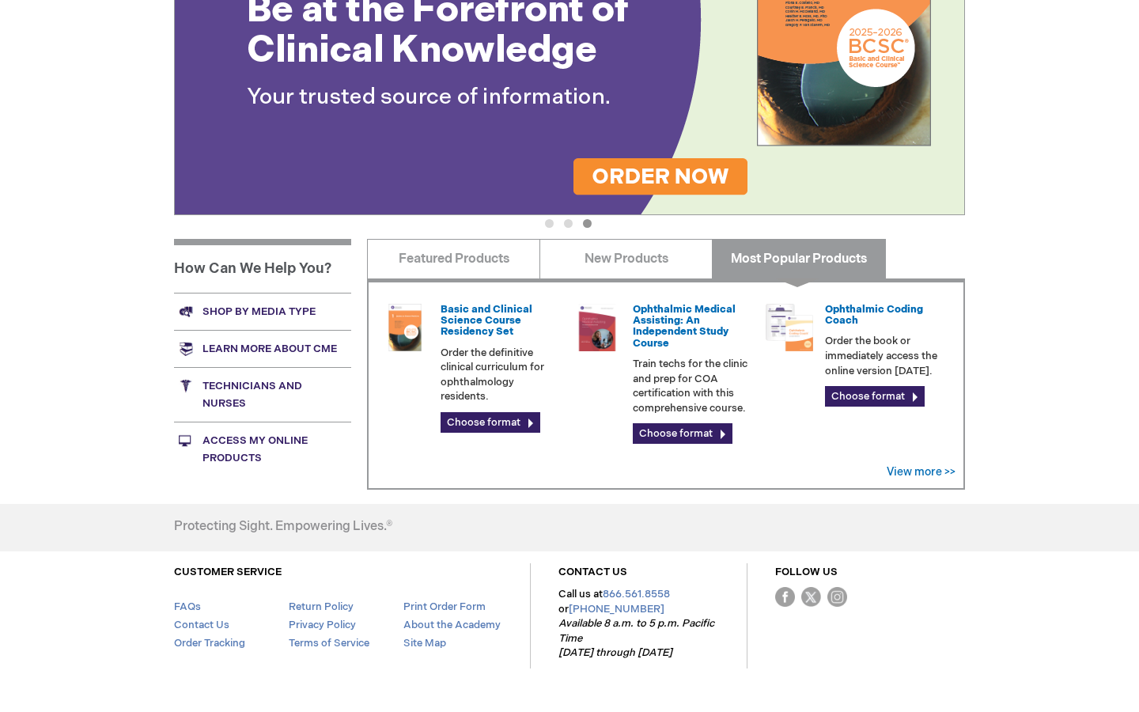
click at [226, 432] on link "Access My Online Products" at bounding box center [262, 449] width 177 height 55
